Goal: Navigation & Orientation: Find specific page/section

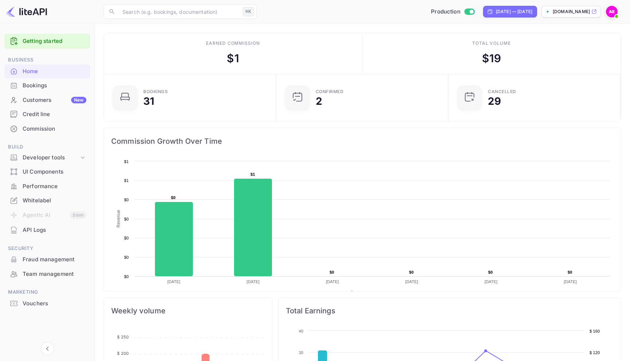
scroll to position [118, 168]
click at [73, 86] on div "Bookings" at bounding box center [55, 86] width 64 height 8
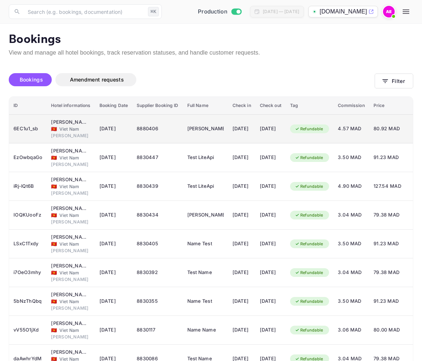
click at [322, 126] on div "Refundable" at bounding box center [309, 129] width 38 height 9
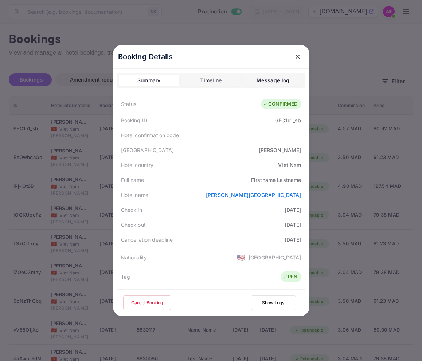
click at [350, 137] on div at bounding box center [211, 180] width 422 height 361
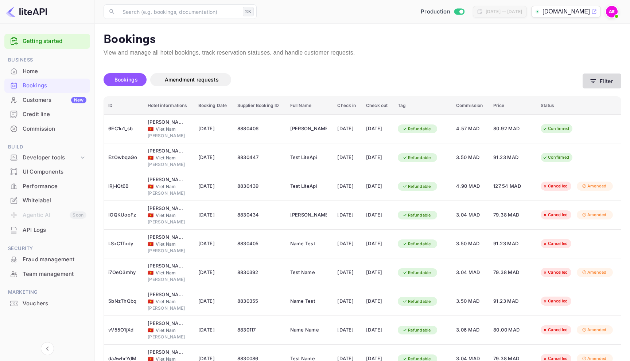
click at [422, 86] on button "Filter" at bounding box center [601, 81] width 39 height 15
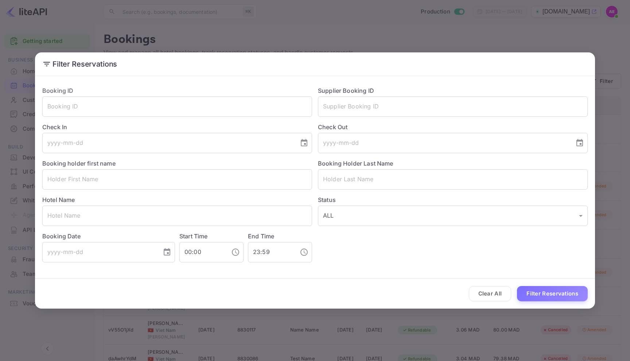
click at [422, 29] on div "Filter Reservations Booking ID ​ Supplier Booking ID ​ Check In ​ Check Out ​ B…" at bounding box center [315, 180] width 630 height 361
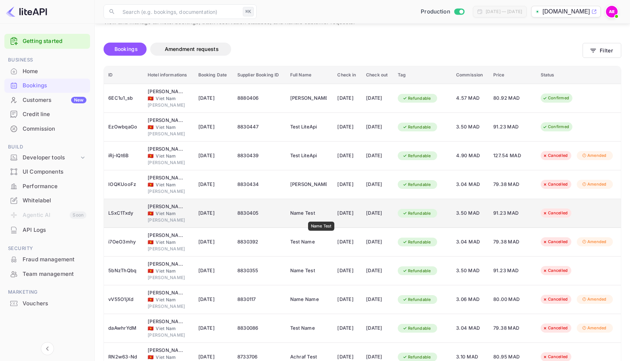
scroll to position [75, 0]
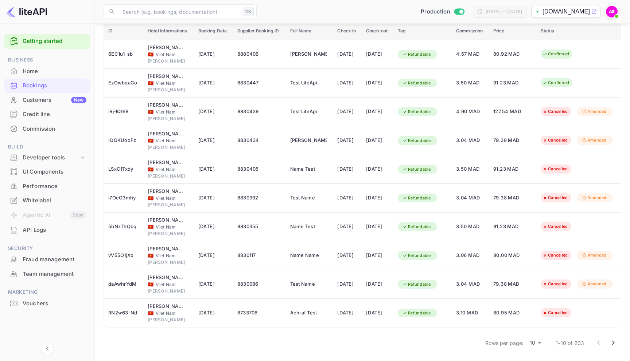
click at [422, 344] on icon "Go to next page" at bounding box center [613, 343] width 9 height 9
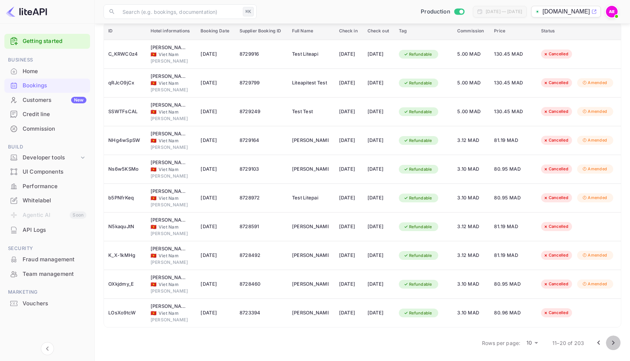
click at [422, 340] on icon "Go to next page" at bounding box center [613, 343] width 9 height 9
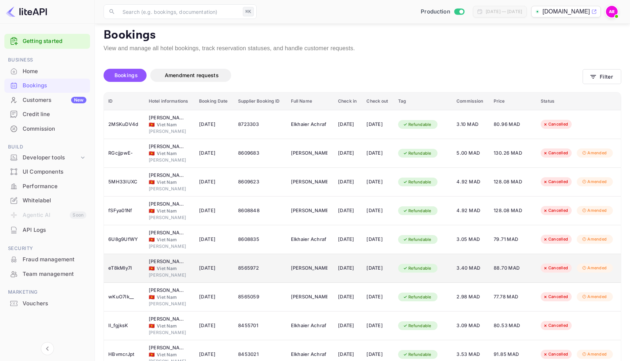
scroll to position [0, 0]
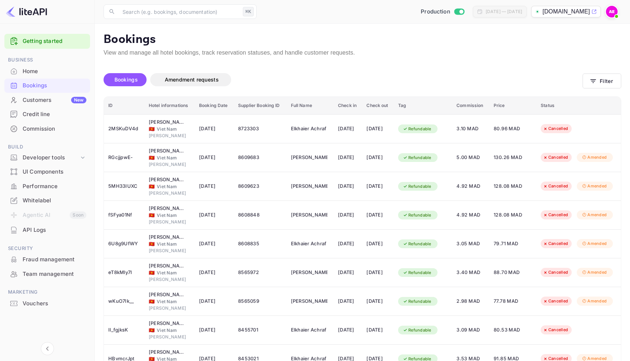
click at [43, 271] on div "Team management" at bounding box center [55, 274] width 64 height 8
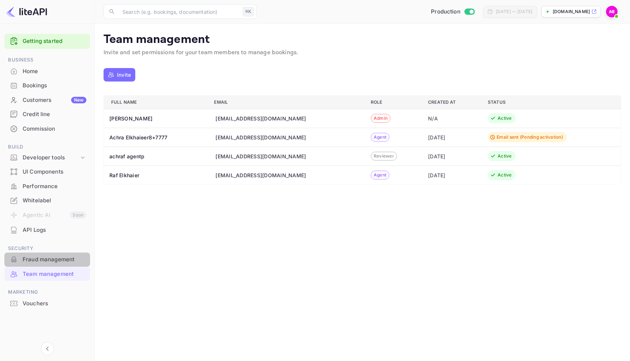
click at [55, 261] on div "Fraud management" at bounding box center [55, 260] width 64 height 8
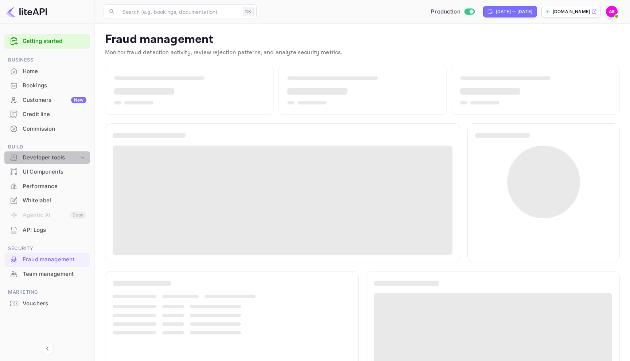
click at [72, 157] on div "Developer tools" at bounding box center [51, 158] width 56 height 8
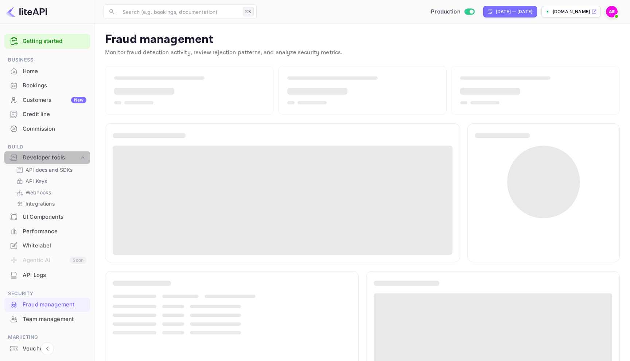
click at [72, 157] on div "Developer tools" at bounding box center [51, 158] width 56 height 8
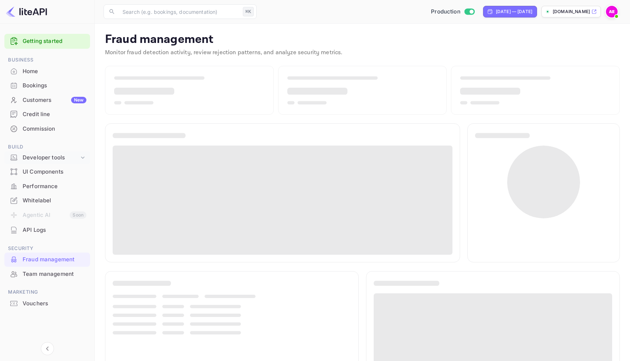
click at [72, 157] on div "Developer tools" at bounding box center [51, 158] width 56 height 8
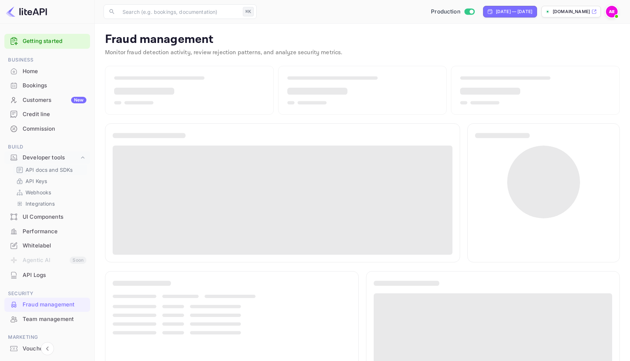
click at [68, 171] on p "API docs and SDKs" at bounding box center [49, 170] width 47 height 8
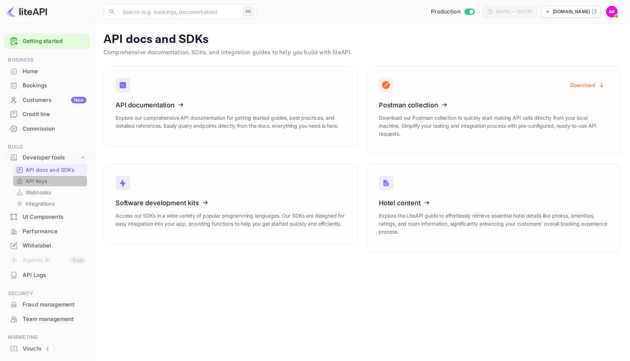
click at [65, 179] on link "API Keys" at bounding box center [50, 181] width 68 height 8
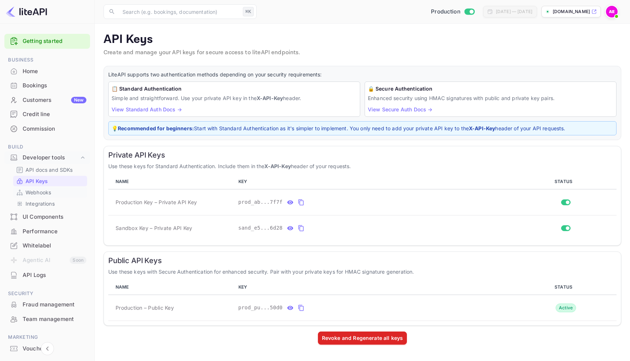
click at [61, 192] on link "Webhooks" at bounding box center [50, 193] width 68 height 8
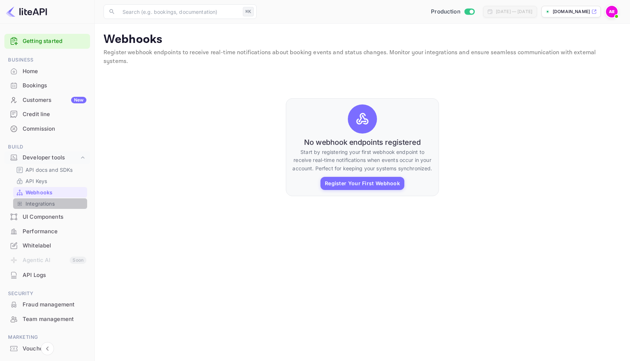
click at [59, 200] on link "Integrations" at bounding box center [50, 204] width 68 height 8
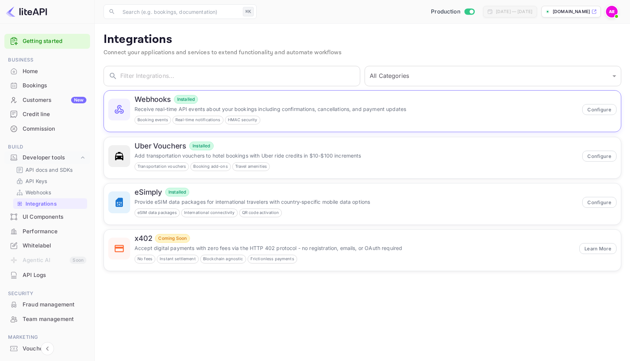
click at [213, 106] on p "Receive real-time API events about your bookings including confirmations, cance…" at bounding box center [355, 109] width 443 height 8
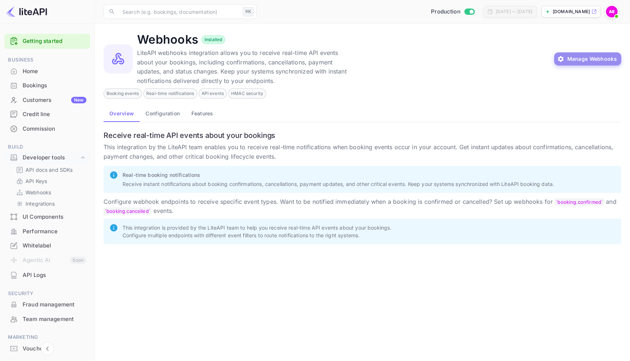
click at [422, 58] on button "Manage Webhooks" at bounding box center [587, 58] width 67 height 13
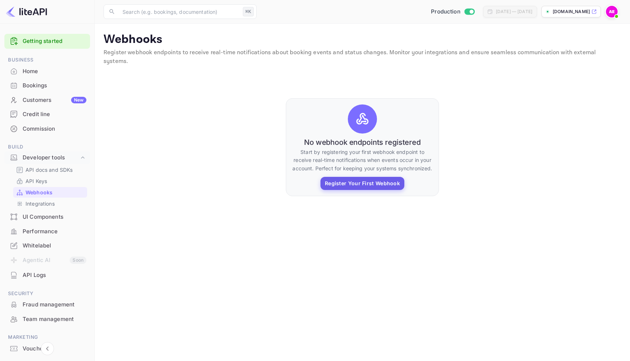
click at [353, 177] on button "Register Your First Webhook" at bounding box center [362, 183] width 84 height 13
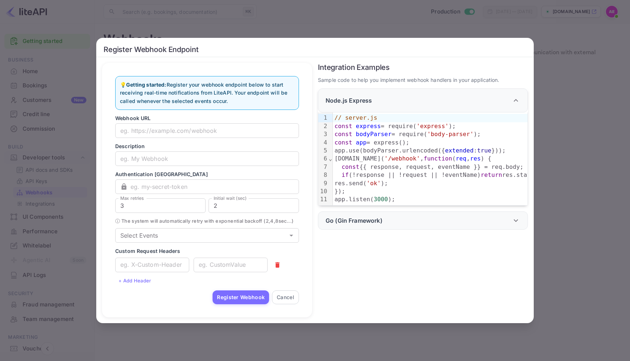
click at [305, 15] on div "Register Webhook Endpoint 💡 Getting started: Register your webhook endpoint bel…" at bounding box center [315, 180] width 630 height 361
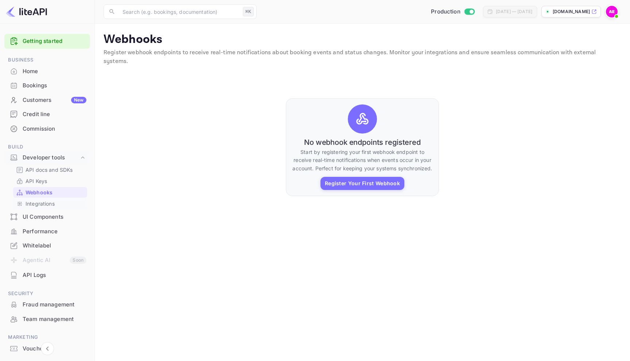
click at [58, 200] on link "Integrations" at bounding box center [50, 204] width 68 height 8
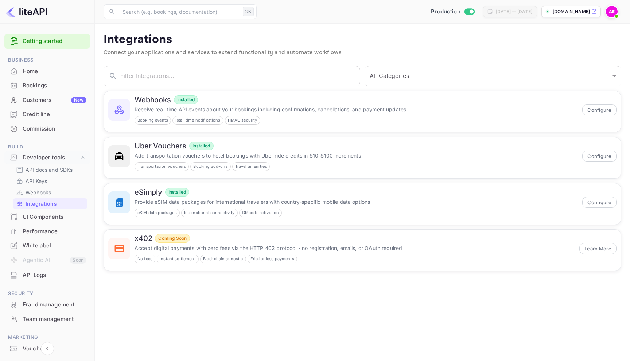
click at [49, 125] on div "Commission" at bounding box center [55, 129] width 64 height 8
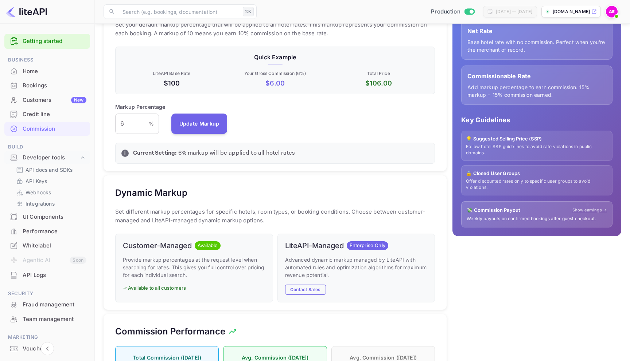
scroll to position [108, 0]
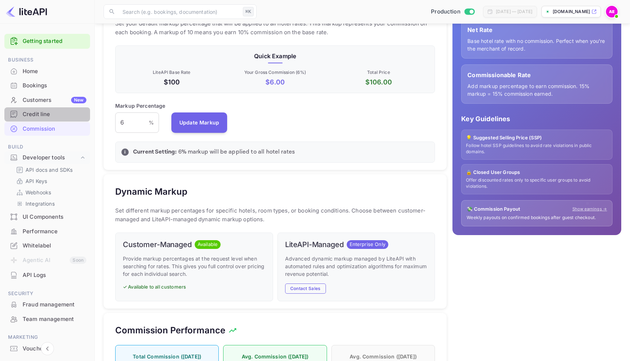
click at [51, 110] on div "Credit line" at bounding box center [47, 114] width 86 height 14
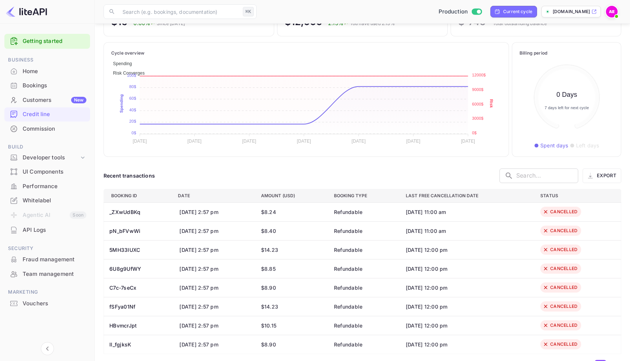
scroll to position [68, 0]
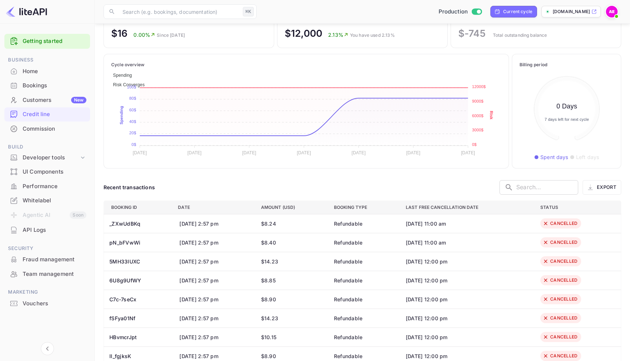
click at [43, 70] on div "Home" at bounding box center [55, 71] width 64 height 8
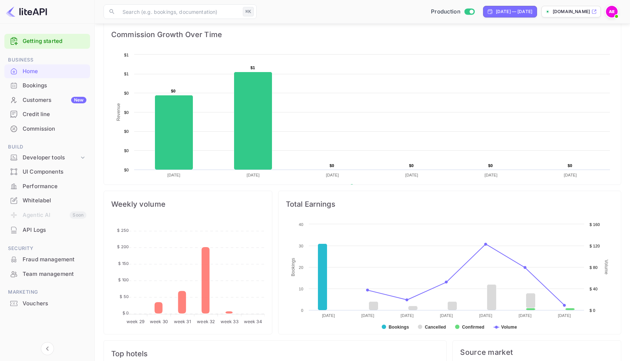
scroll to position [105, 0]
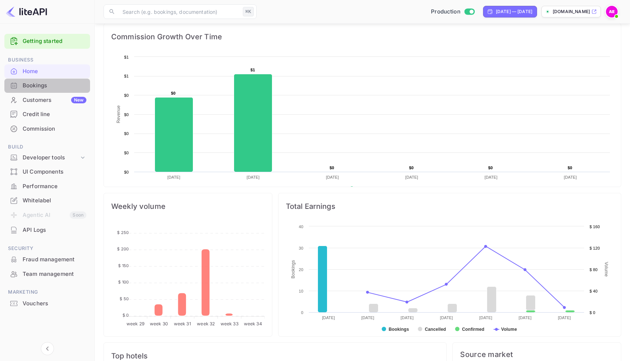
click at [54, 82] on div "Bookings" at bounding box center [55, 86] width 64 height 8
